Goal: Task Accomplishment & Management: Complete application form

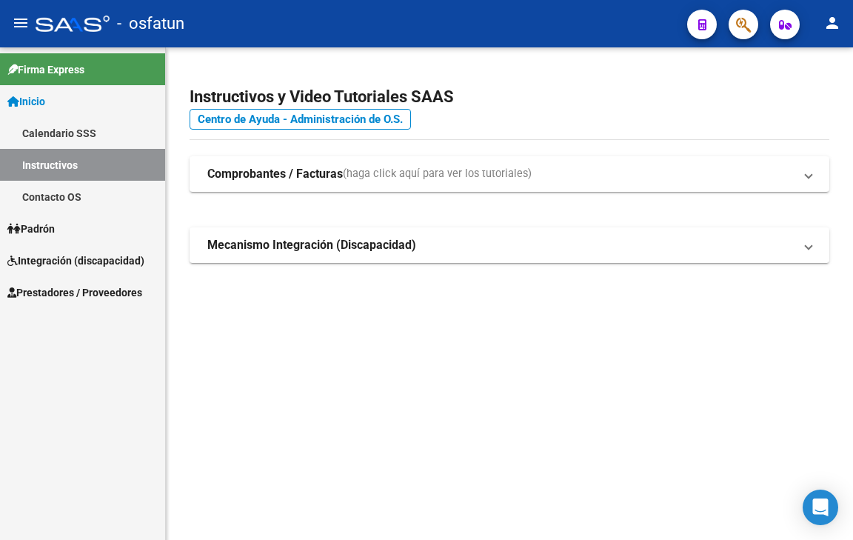
click at [124, 284] on span "Prestadores / Proveedores" at bounding box center [74, 292] width 135 height 16
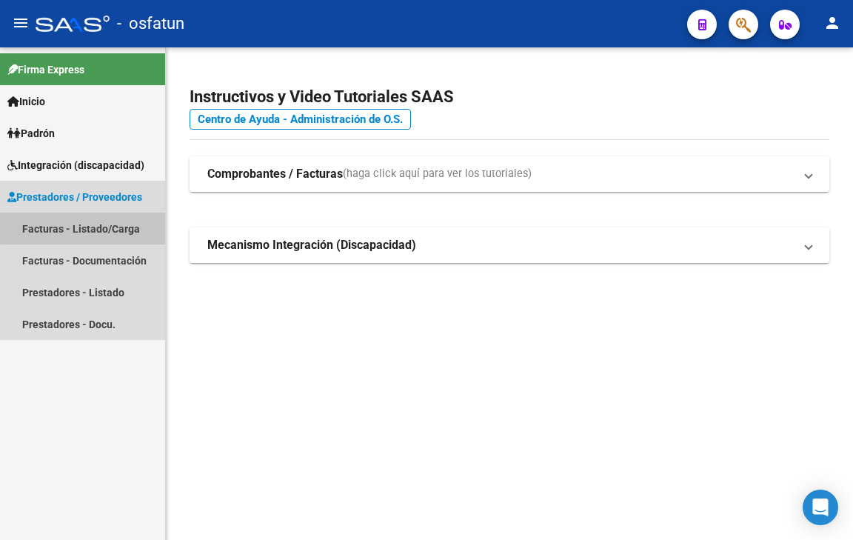
click at [108, 221] on link "Facturas - Listado/Carga" at bounding box center [82, 228] width 165 height 32
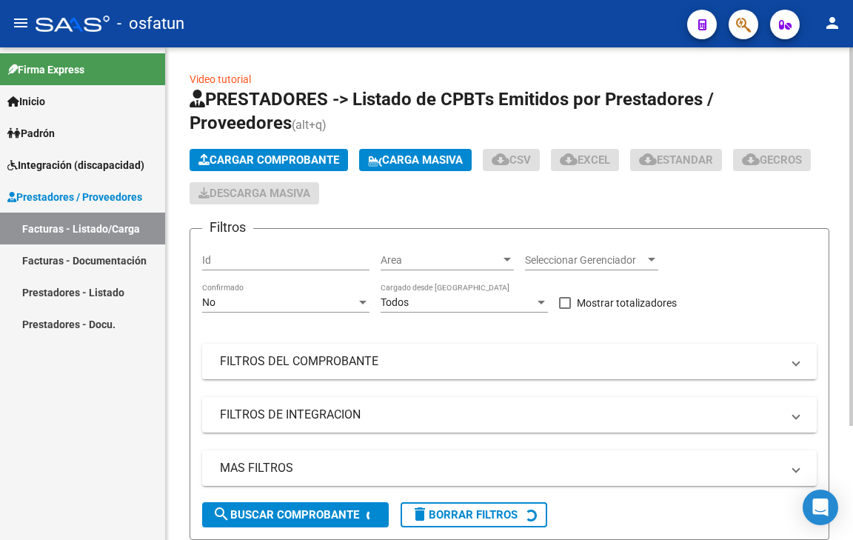
click at [278, 155] on span "Cargar Comprobante" at bounding box center [268, 159] width 141 height 13
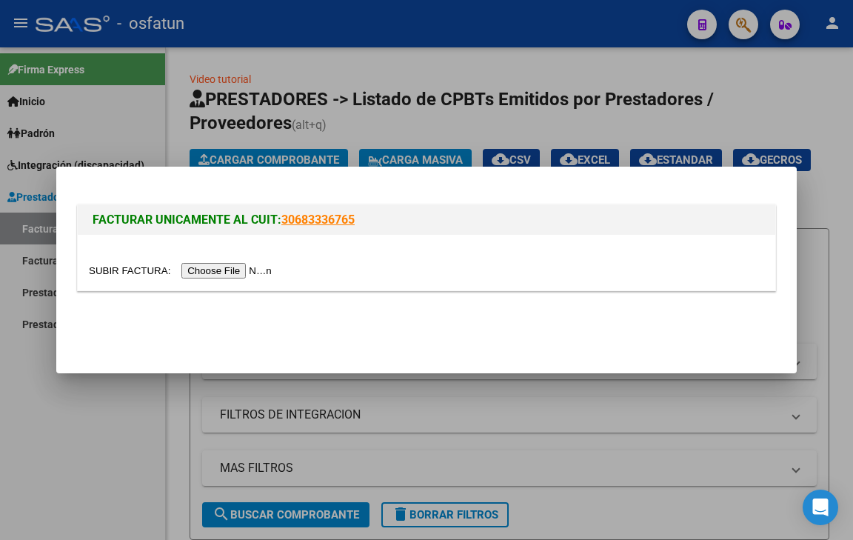
click at [232, 269] on input "file" at bounding box center [182, 271] width 187 height 16
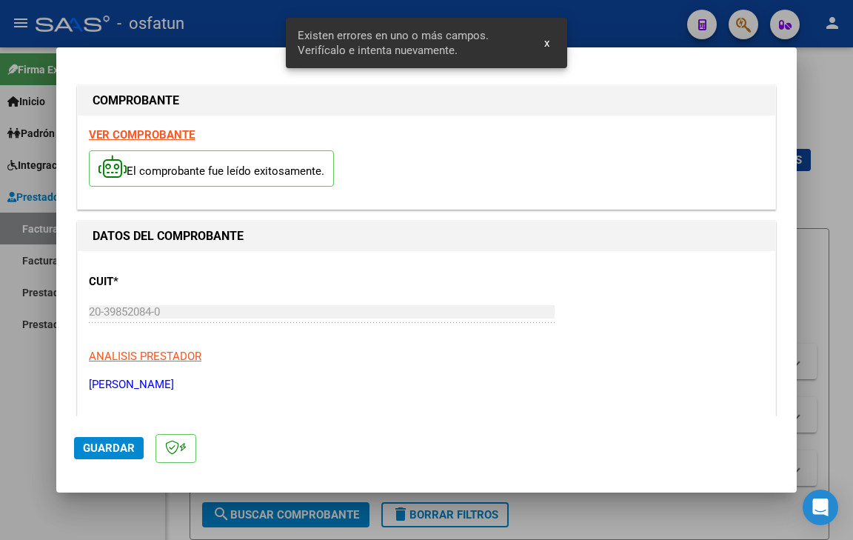
scroll to position [387, 0]
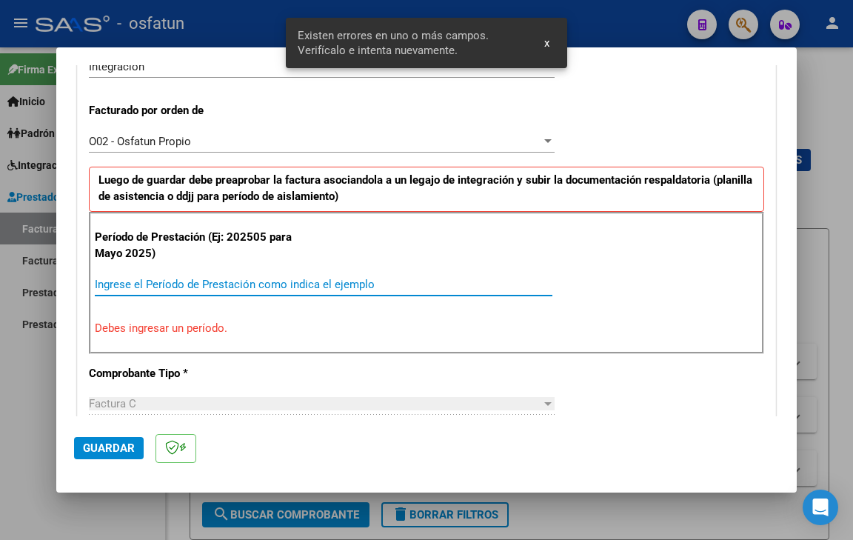
click at [152, 279] on input "Ingrese el Período de Prestación como indica el ejemplo" at bounding box center [323, 284] width 457 height 13
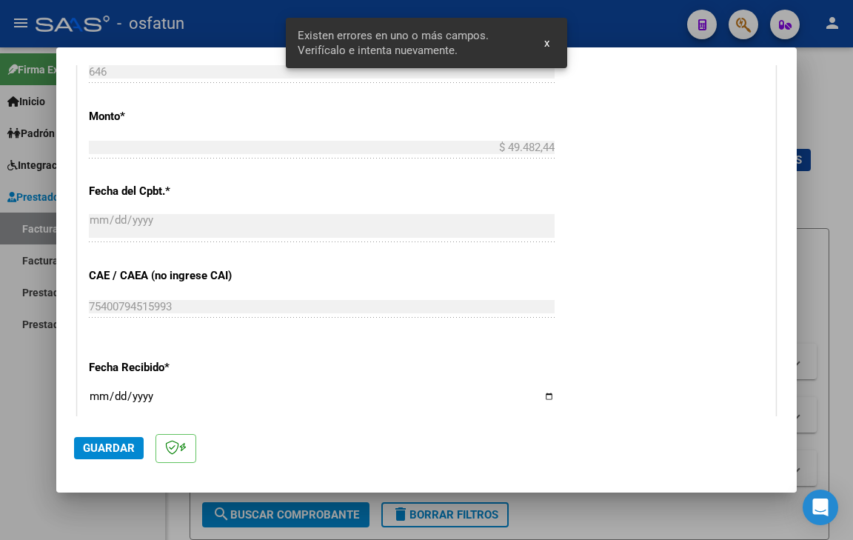
scroll to position [831, 0]
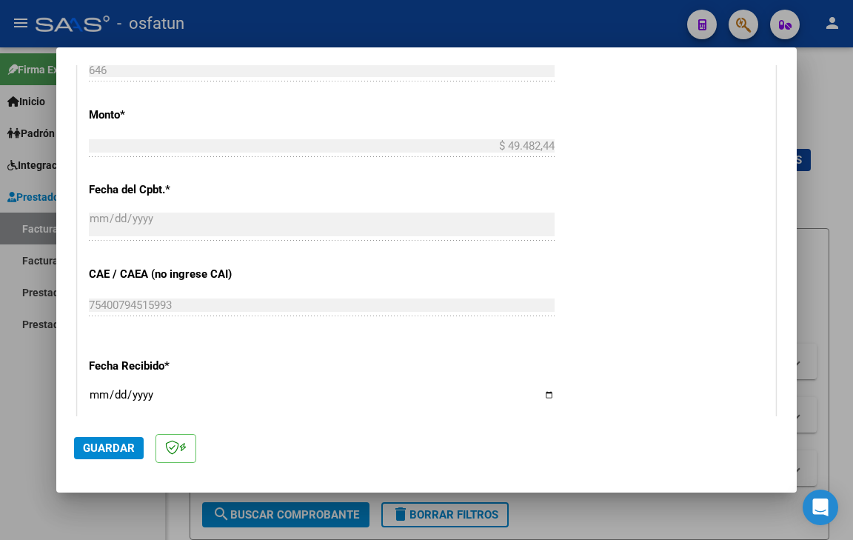
type input "202509"
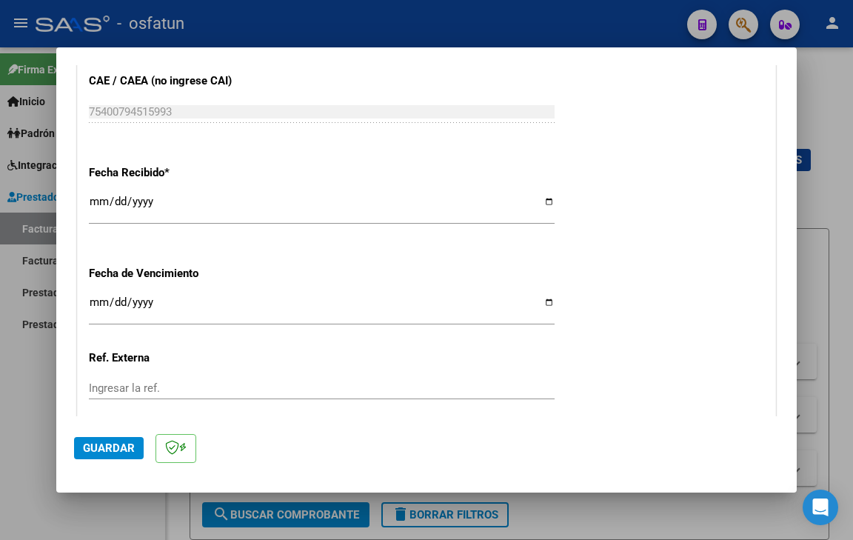
scroll to position [1127, 0]
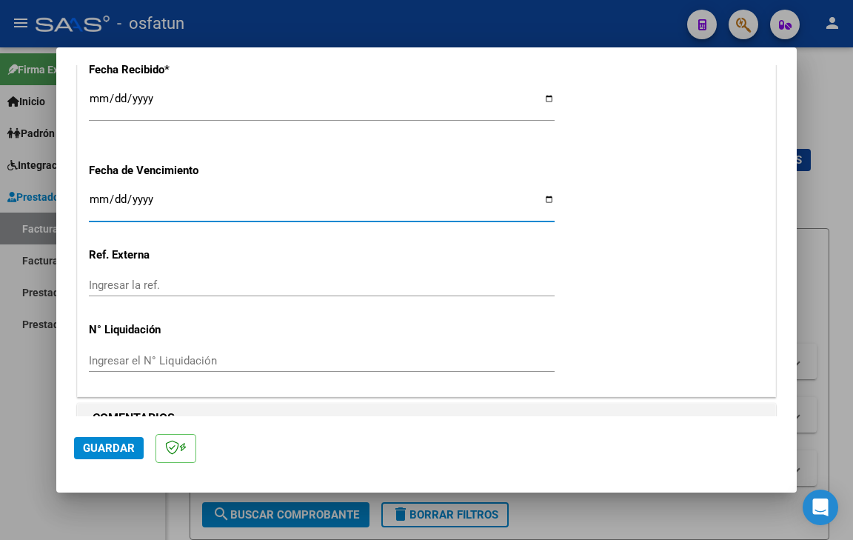
click at [93, 194] on input "Ingresar la fecha" at bounding box center [322, 205] width 466 height 24
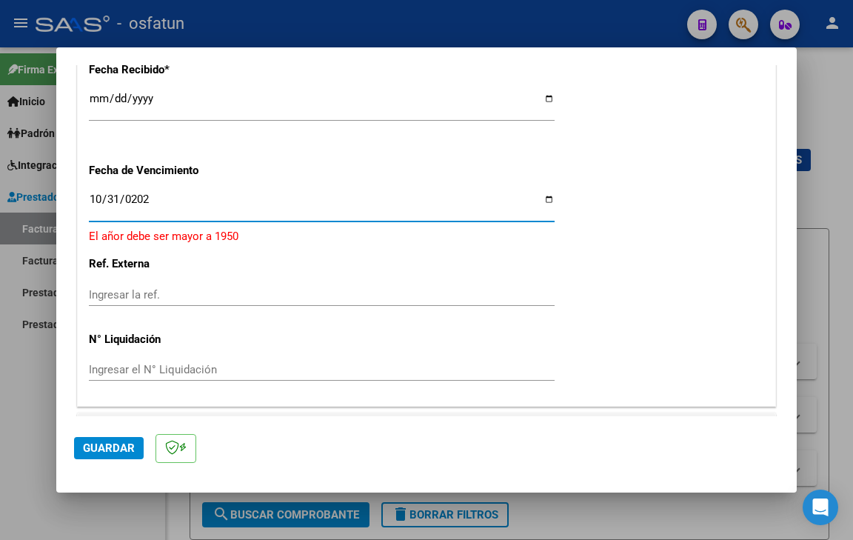
type input "[DATE]"
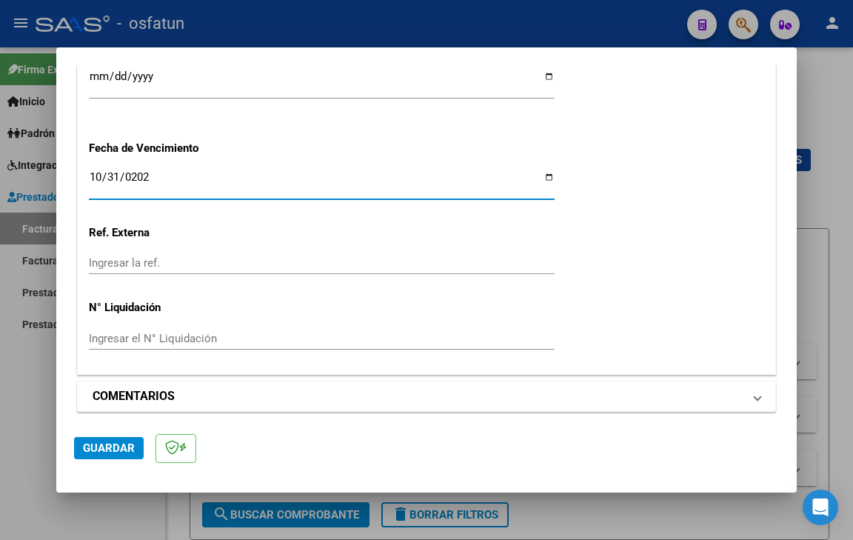
scroll to position [1156, 0]
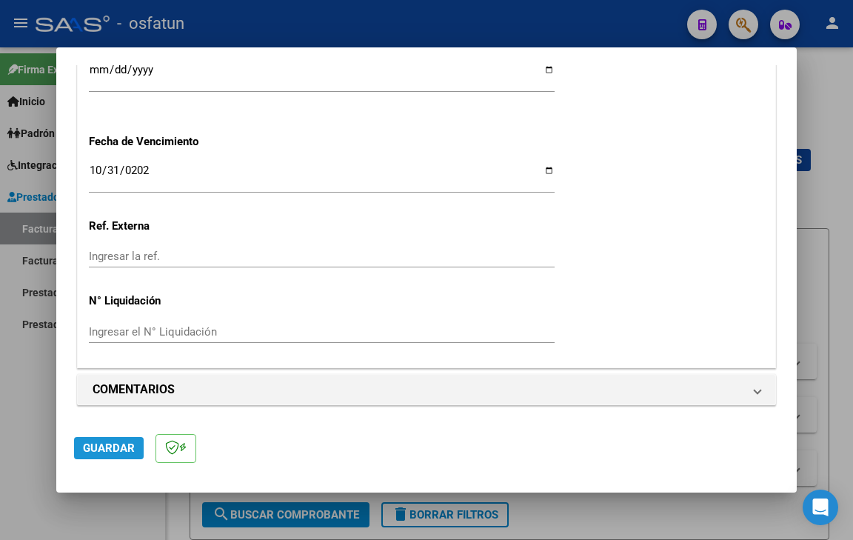
click at [124, 449] on span "Guardar" at bounding box center [109, 447] width 52 height 13
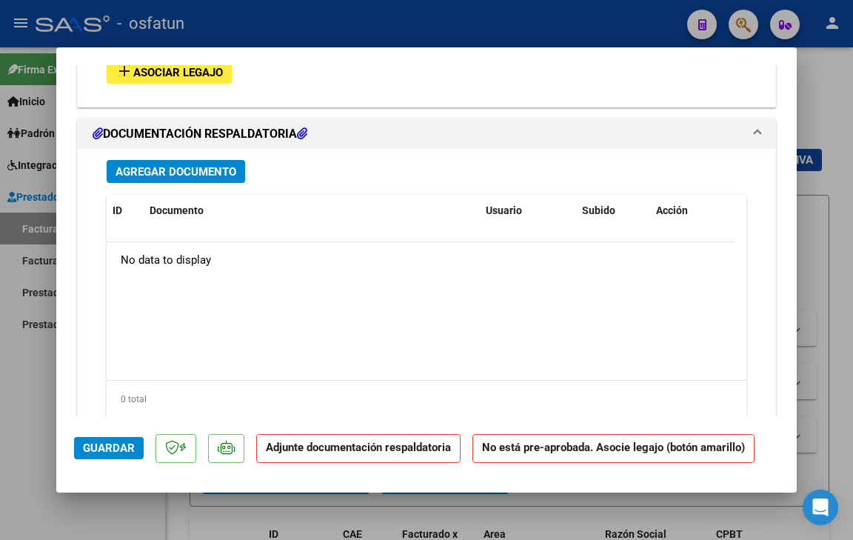
scroll to position [1510, 0]
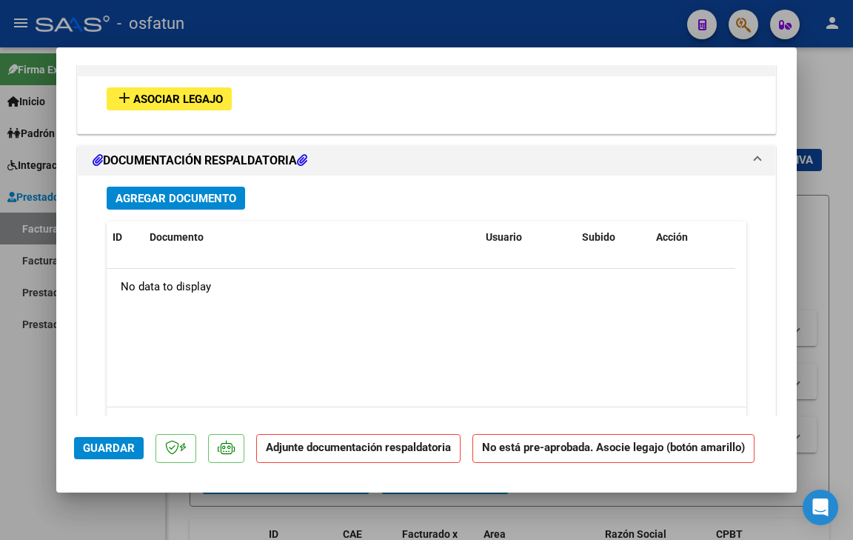
click at [180, 197] on span "Agregar Documento" at bounding box center [175, 198] width 121 height 13
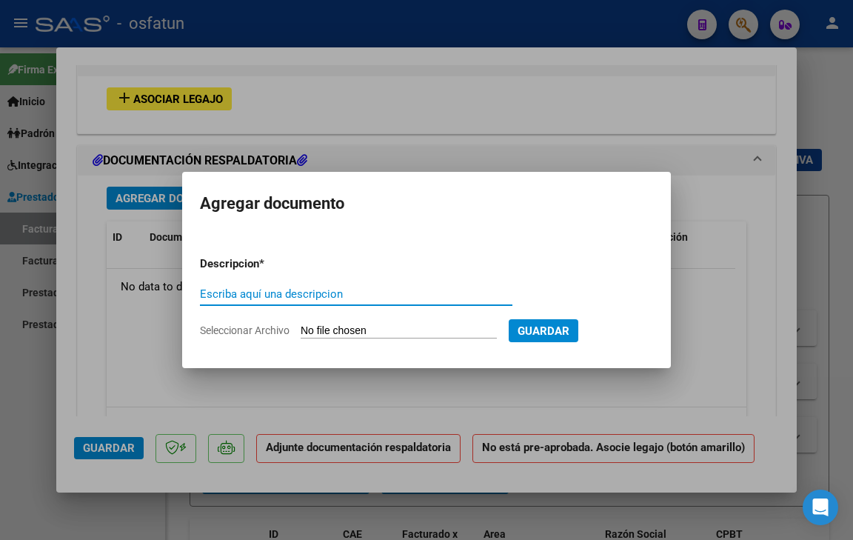
click at [246, 329] on span "Seleccionar Archivo" at bounding box center [245, 330] width 90 height 12
click at [301, 329] on input "Seleccionar Archivo" at bounding box center [399, 331] width 196 height 14
type input "C:\fakepath\Autorización Psicología.pdf"
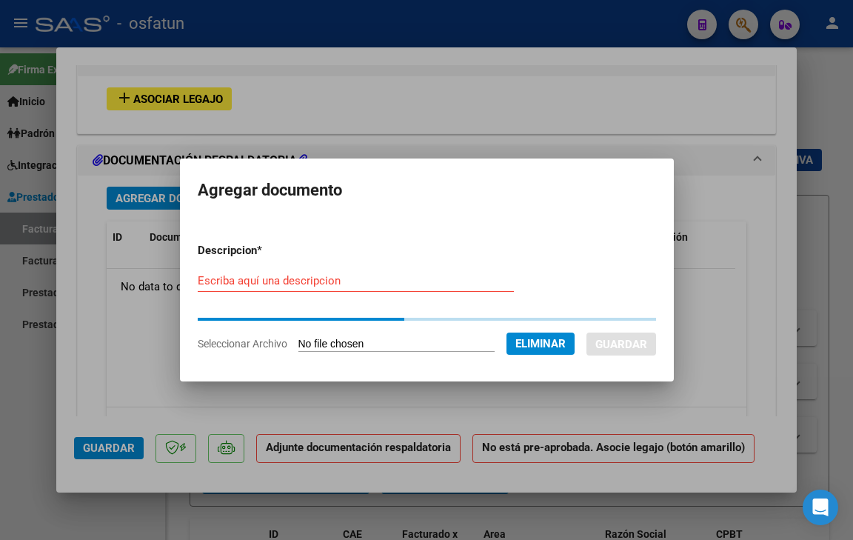
click at [319, 281] on input "Escriba aquí una descripcion" at bounding box center [356, 280] width 316 height 13
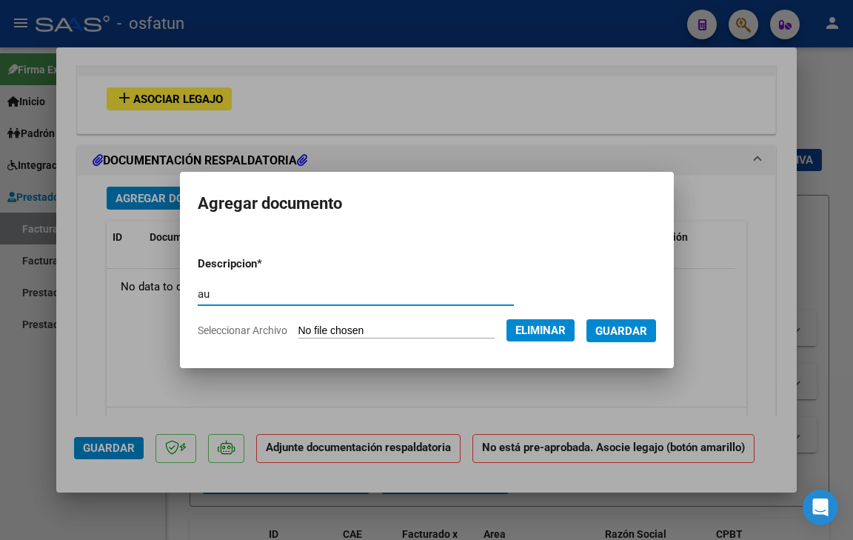
type input "a"
type input "PRESUPUESTO AUTORIZADO"
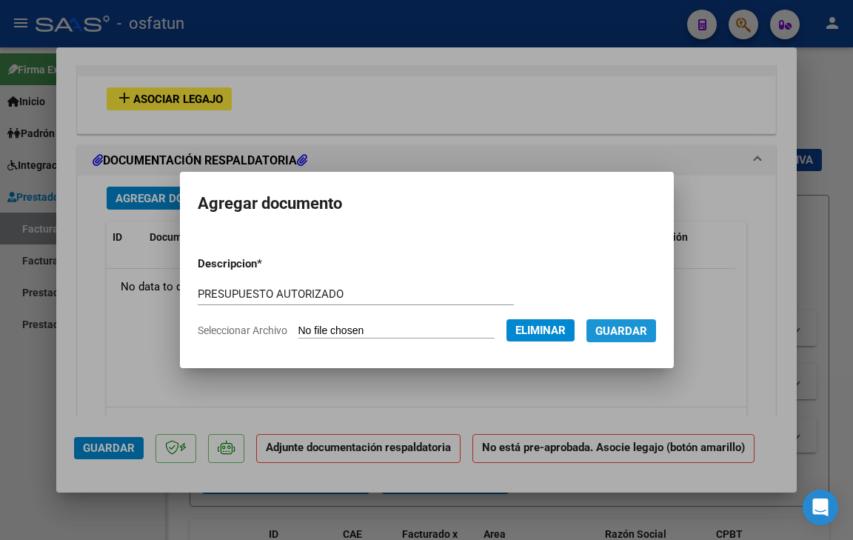
click at [637, 333] on span "Guardar" at bounding box center [621, 330] width 52 height 13
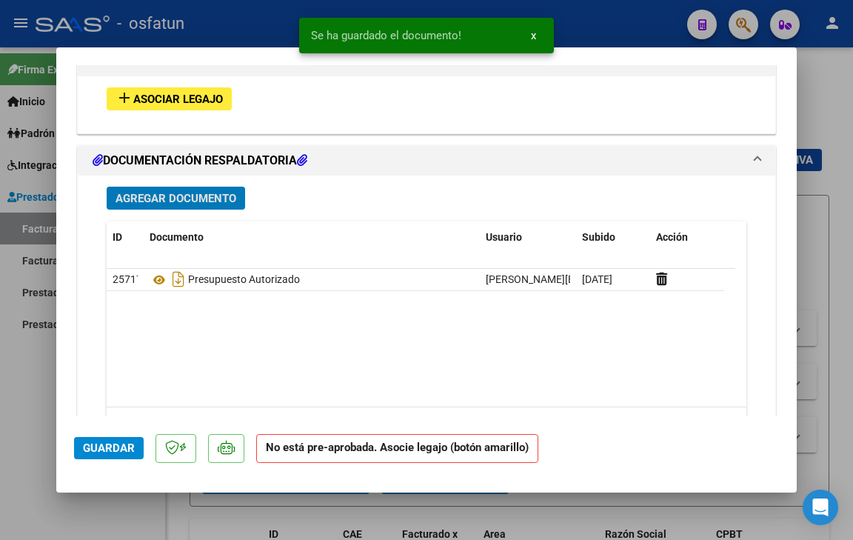
click at [190, 207] on button "Agregar Documento" at bounding box center [176, 198] width 138 height 23
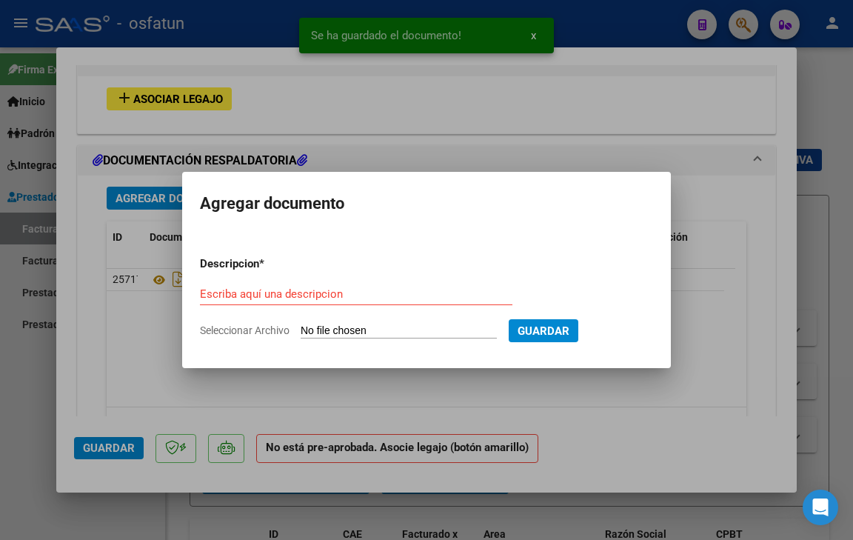
click at [261, 332] on span "Seleccionar Archivo" at bounding box center [245, 330] width 90 height 12
click at [301, 332] on input "Seleccionar Archivo" at bounding box center [399, 331] width 196 height 14
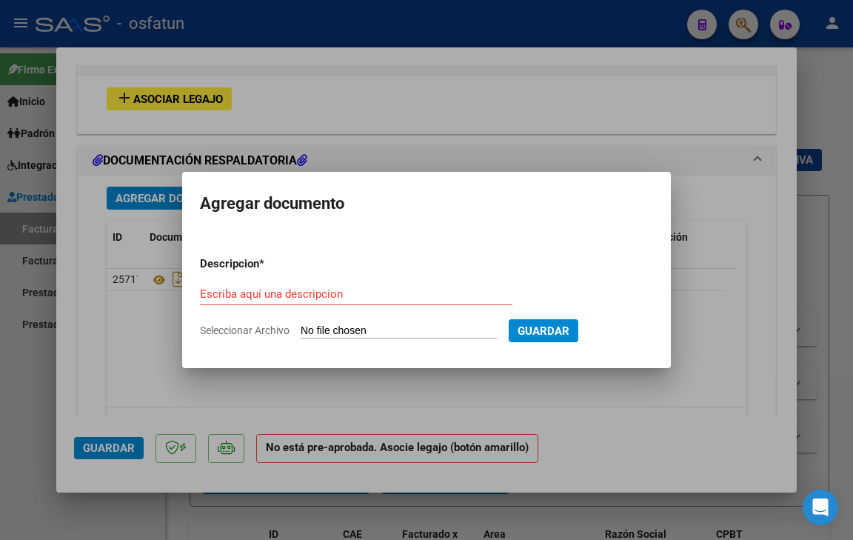
type input "C:\fakepath\Asistencia SEPTIEMBRE (1).pdf"
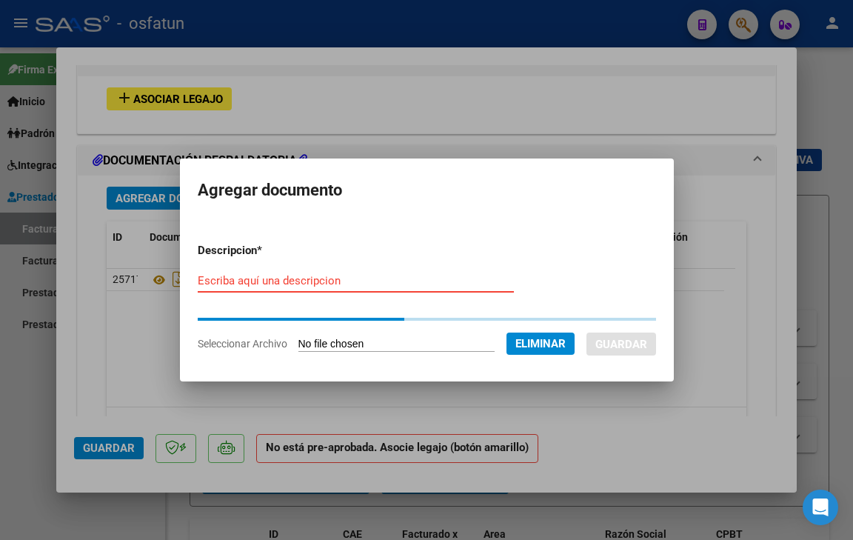
click at [341, 283] on input "Escriba aquí una descripcion" at bounding box center [356, 280] width 316 height 13
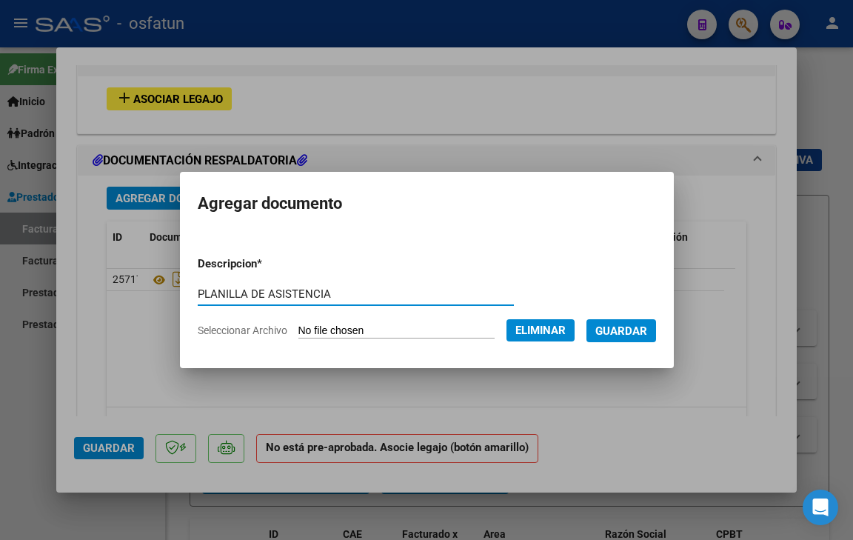
type input "PLANILLA DE ASISTENCIA"
click at [611, 332] on button "Guardar" at bounding box center [621, 330] width 70 height 23
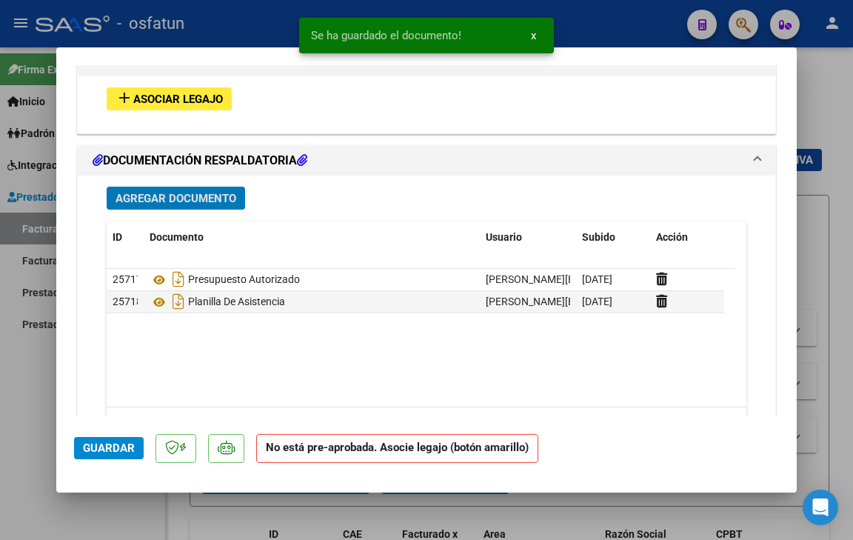
click at [184, 87] on button "add Asociar Legajo" at bounding box center [169, 98] width 125 height 23
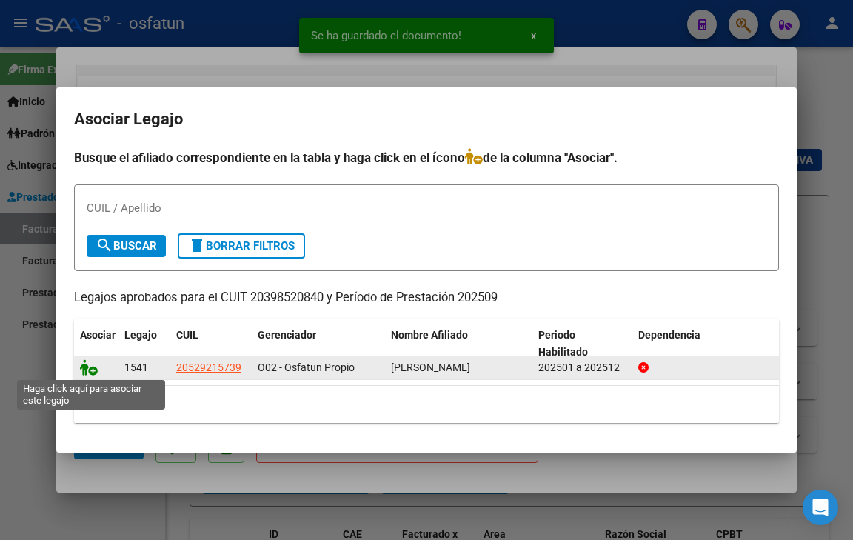
click at [90, 366] on icon at bounding box center [89, 367] width 18 height 16
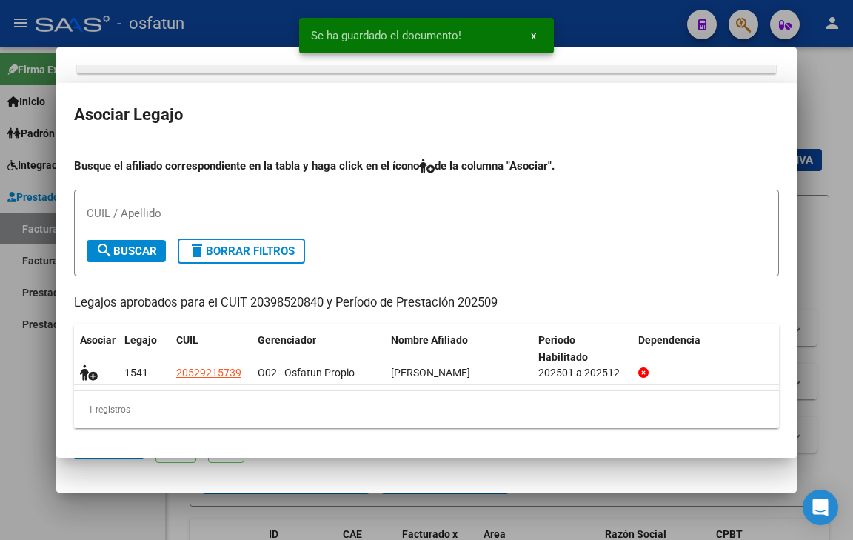
scroll to position [1548, 0]
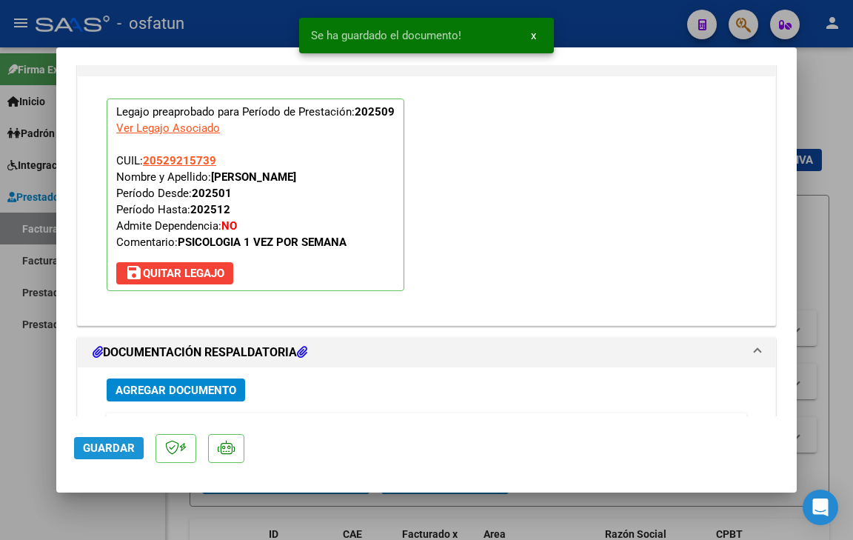
click at [118, 443] on span "Guardar" at bounding box center [109, 447] width 52 height 13
click at [119, 446] on span "Guardar" at bounding box center [109, 447] width 52 height 13
click at [130, 516] on div at bounding box center [426, 270] width 853 height 540
type input "$ 0,00"
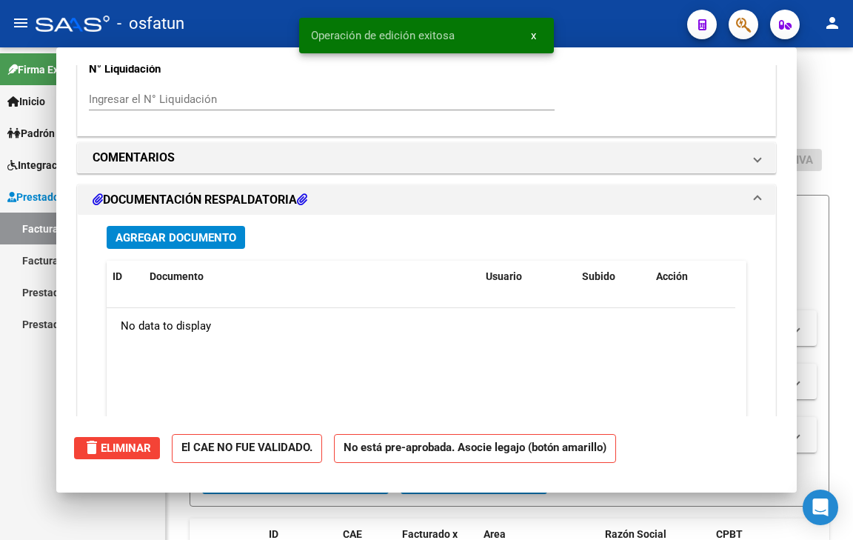
scroll to position [0, 0]
